Goal: Navigation & Orientation: Find specific page/section

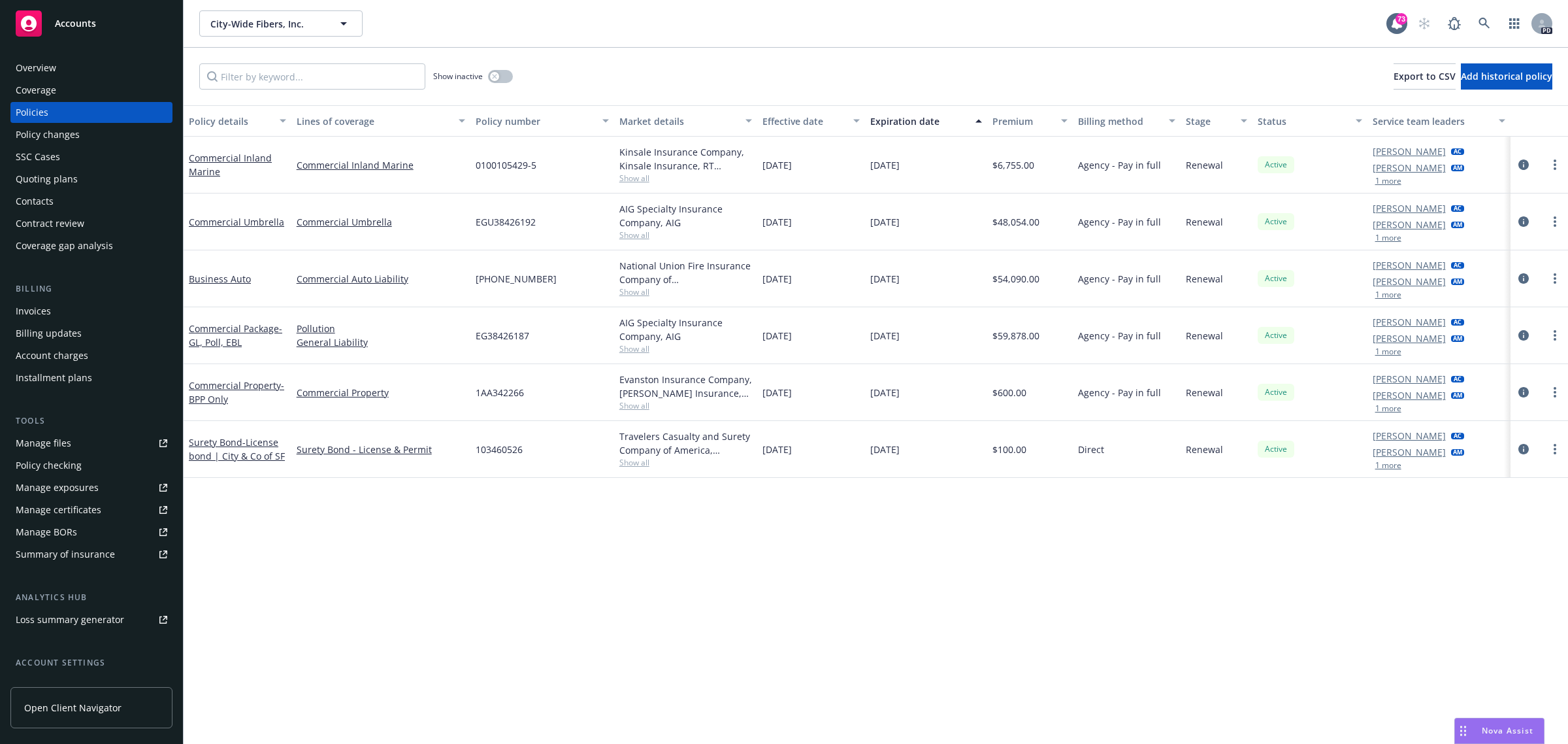
click at [67, 25] on span "Accounts" at bounding box center [76, 24] width 41 height 11
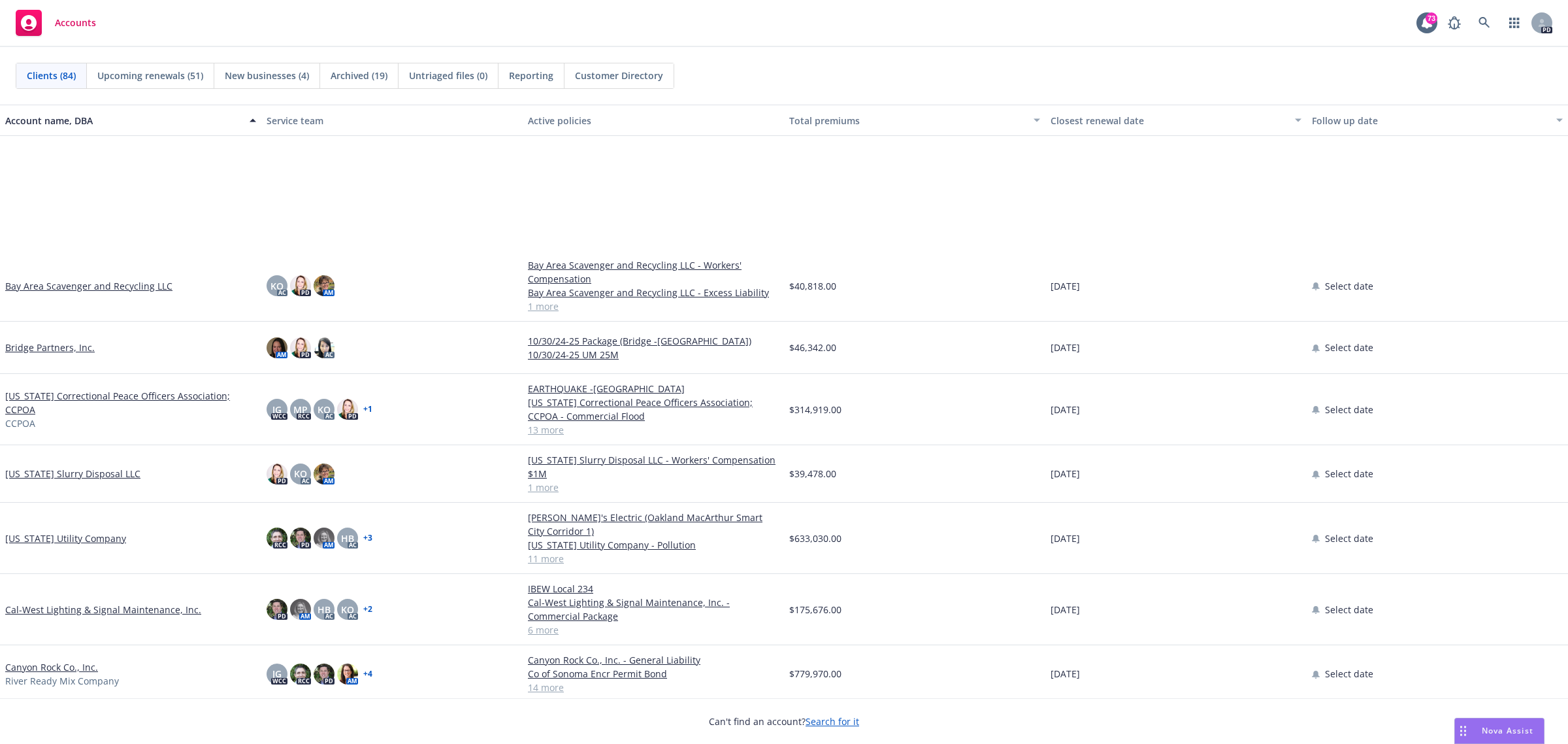
scroll to position [736, 0]
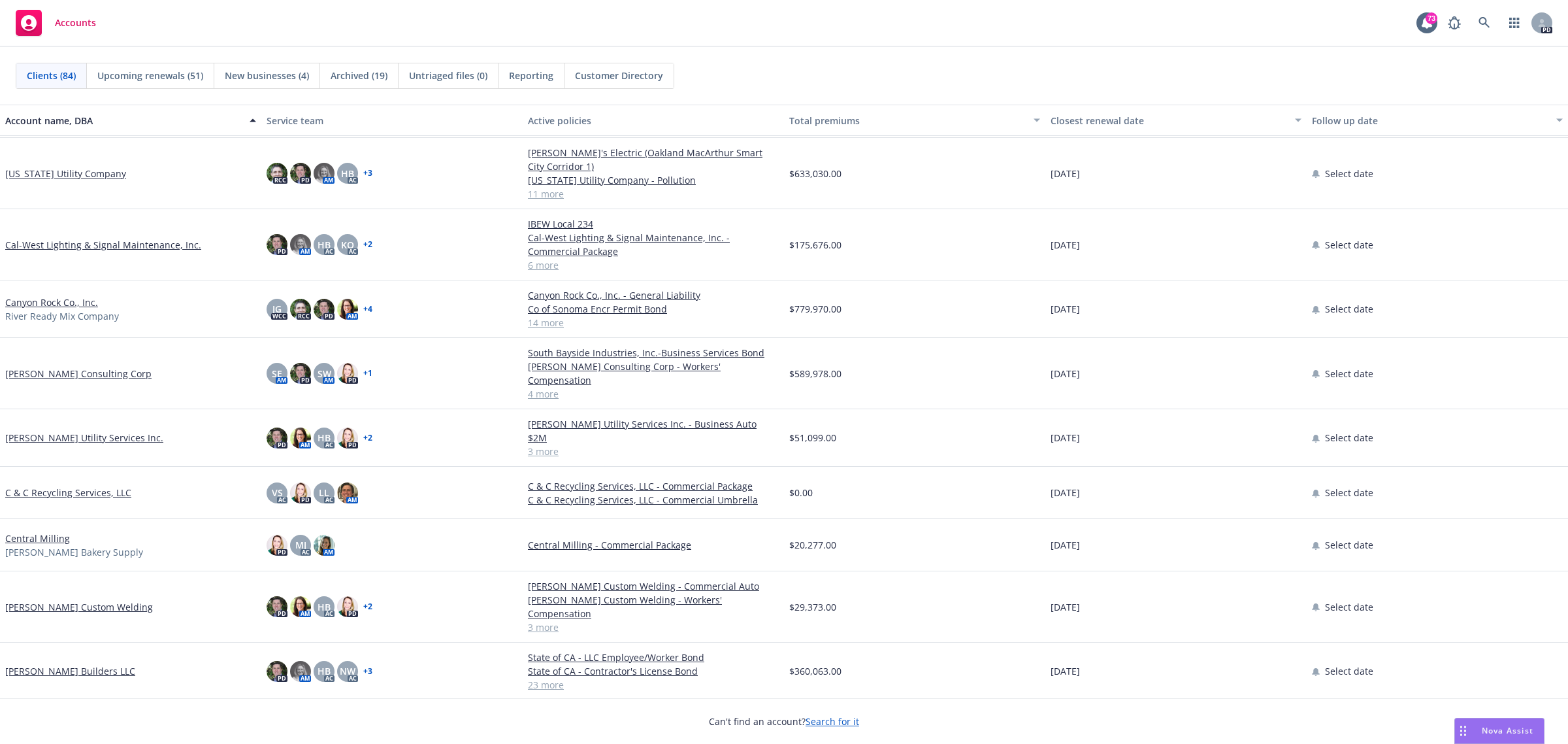
click at [35, 367] on link "[PERSON_NAME] Consulting Corp" at bounding box center [78, 374] width 146 height 14
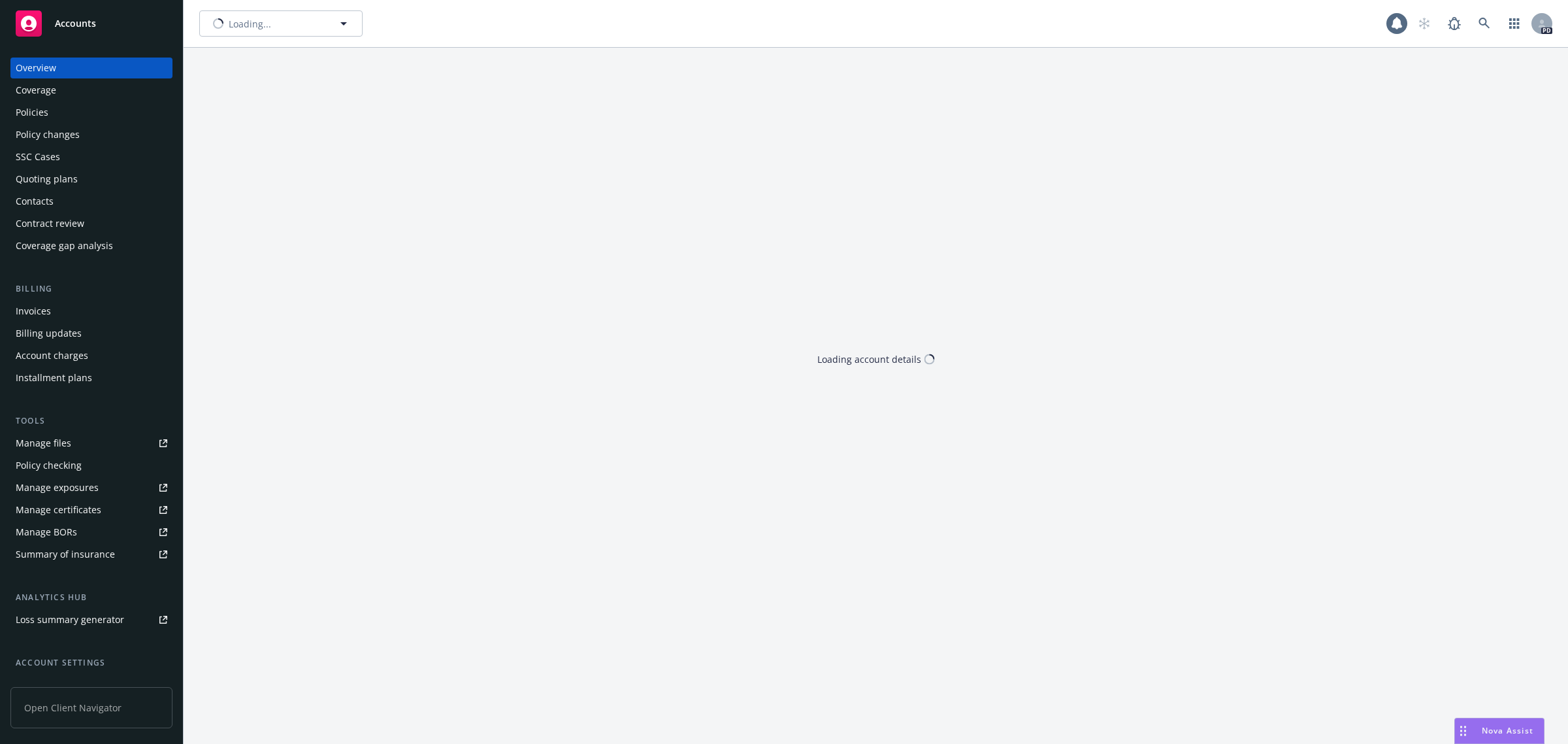
click at [23, 110] on div "Policies" at bounding box center [32, 112] width 33 height 21
